Goal: Information Seeking & Learning: Learn about a topic

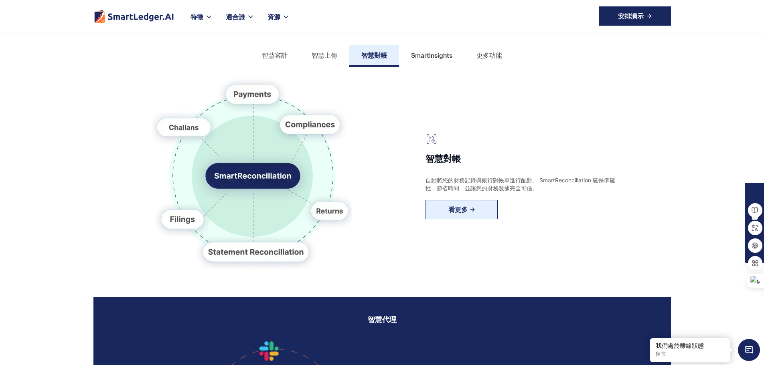
scroll to position [321, 0]
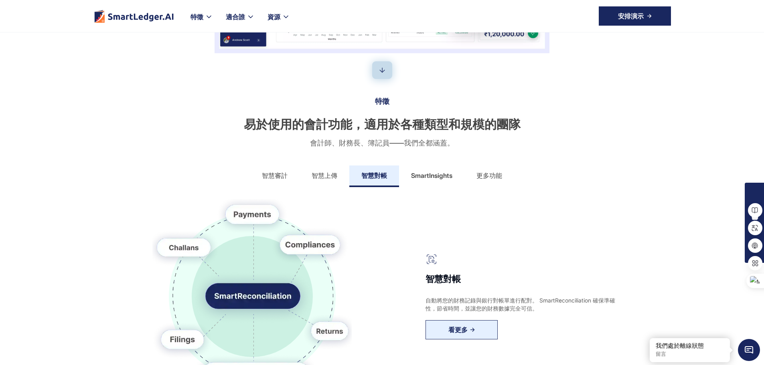
click at [282, 180] on font "智慧審計" at bounding box center [275, 176] width 26 height 8
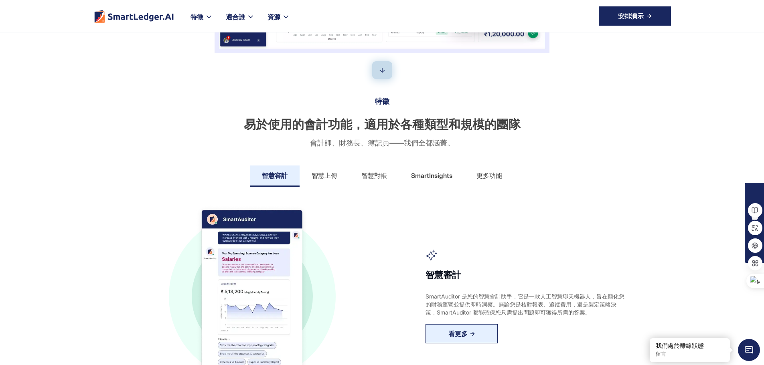
click at [319, 180] on font "智慧上傳" at bounding box center [325, 176] width 26 height 8
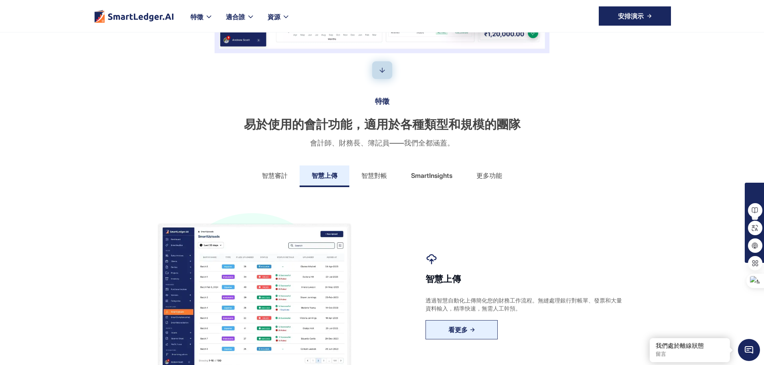
click at [374, 180] on font "智慧對帳" at bounding box center [374, 176] width 26 height 8
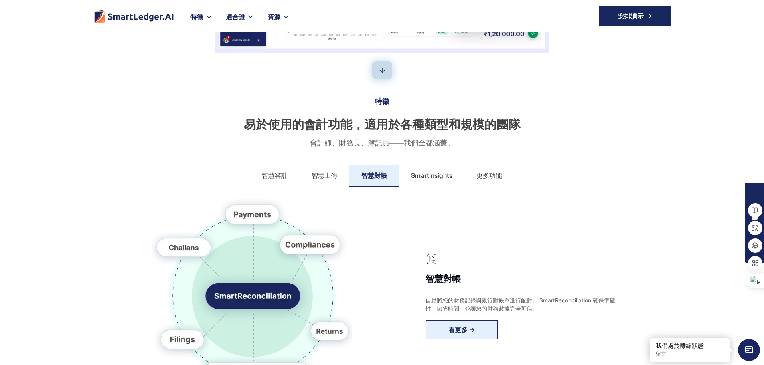
click at [425, 180] on font "SmartInsights" at bounding box center [431, 176] width 41 height 8
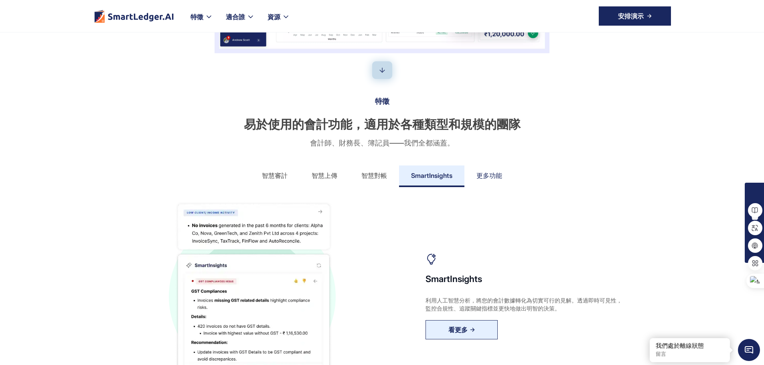
click at [503, 187] on link "更多功能" at bounding box center [489, 177] width 50 height 22
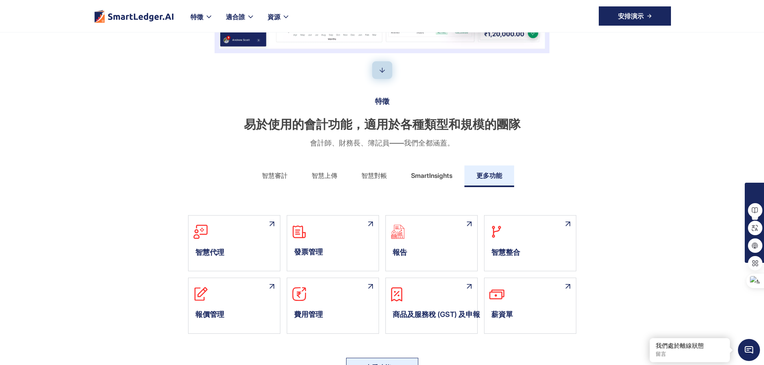
scroll to position [401, 0]
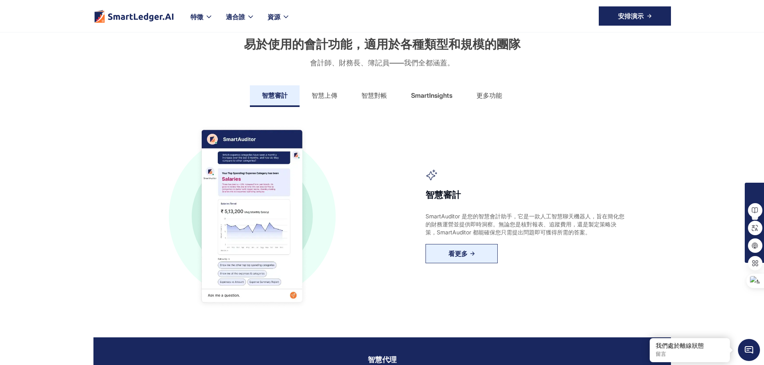
click at [492, 99] on font "更多功能" at bounding box center [489, 95] width 26 height 8
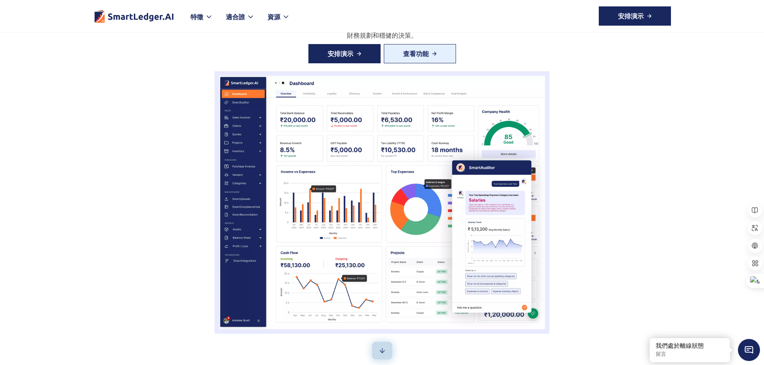
scroll to position [0, 0]
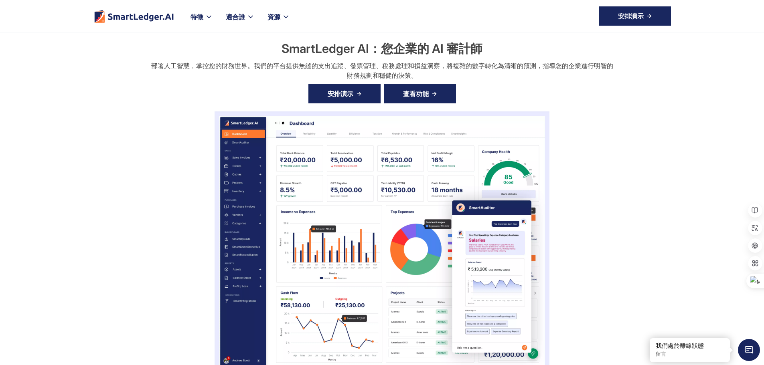
click at [434, 94] on img at bounding box center [434, 93] width 5 height 5
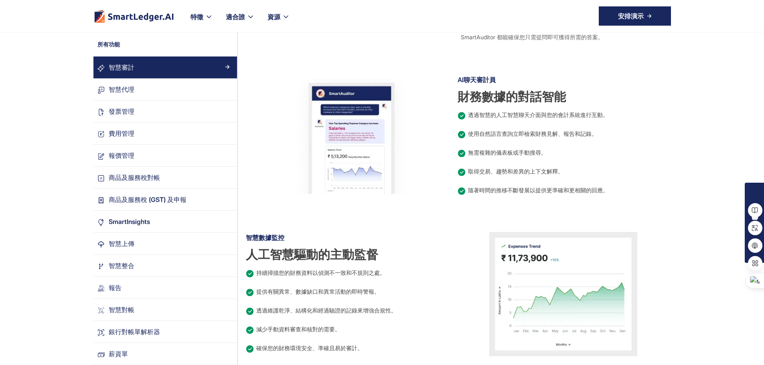
scroll to position [321, 0]
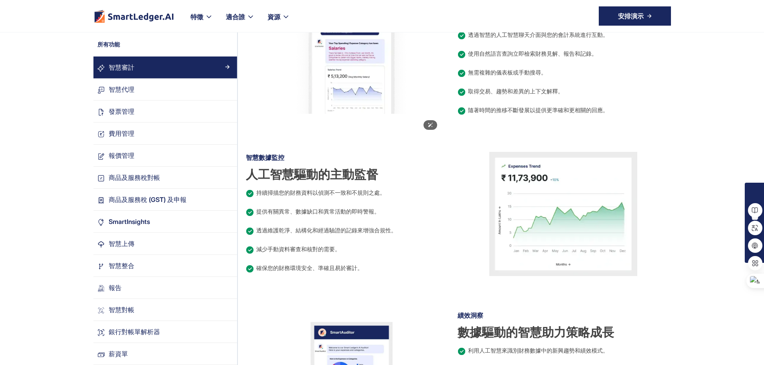
click at [355, 86] on img at bounding box center [352, 56] width 148 height 115
click at [372, 114] on img at bounding box center [352, 56] width 148 height 115
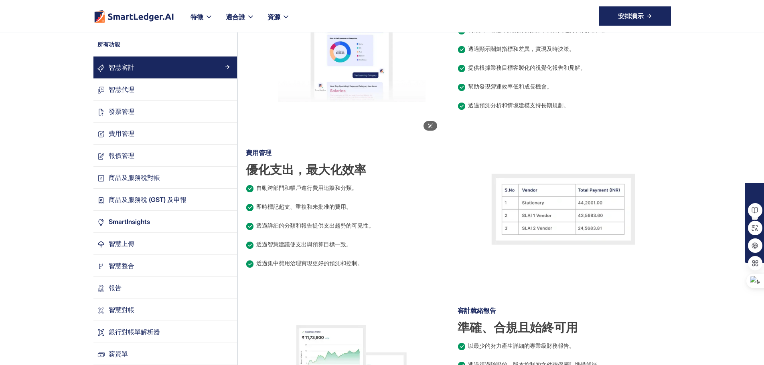
scroll to position [602, 0]
